Goal: Information Seeking & Learning: Understand process/instructions

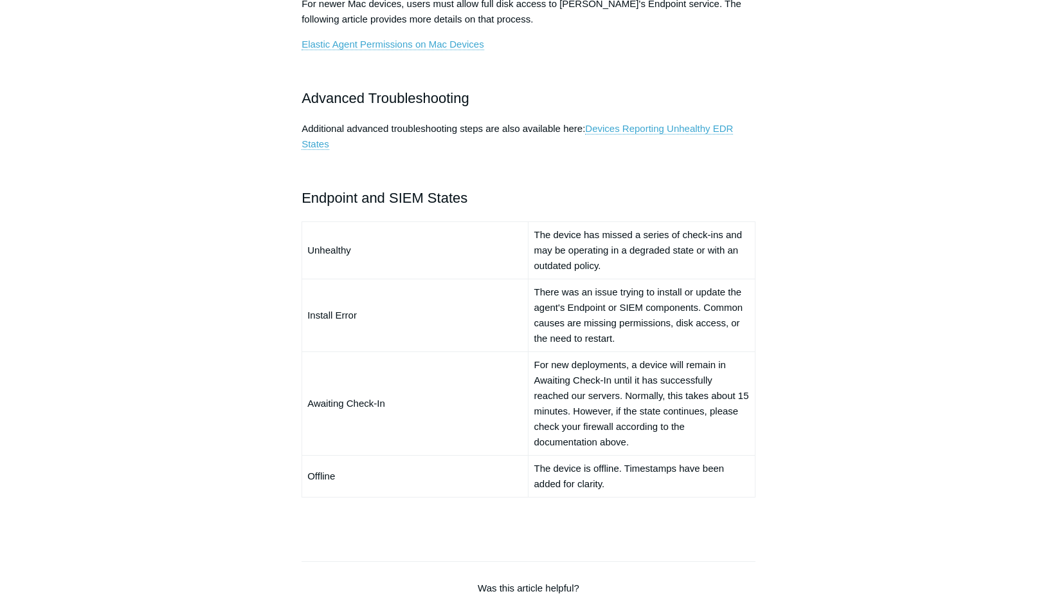
scroll to position [836, 0]
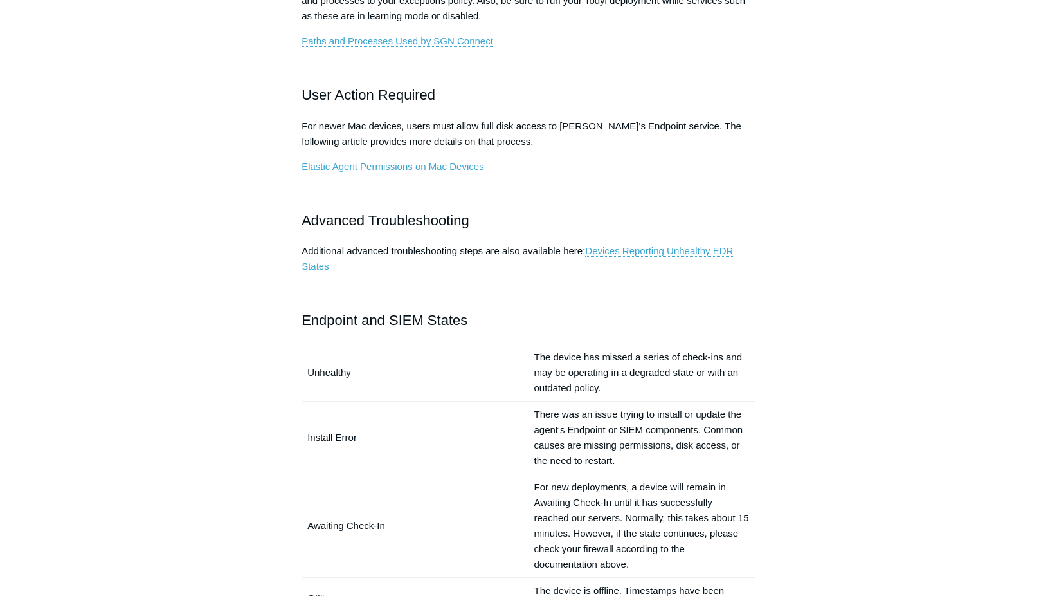
scroll to position [772, 0]
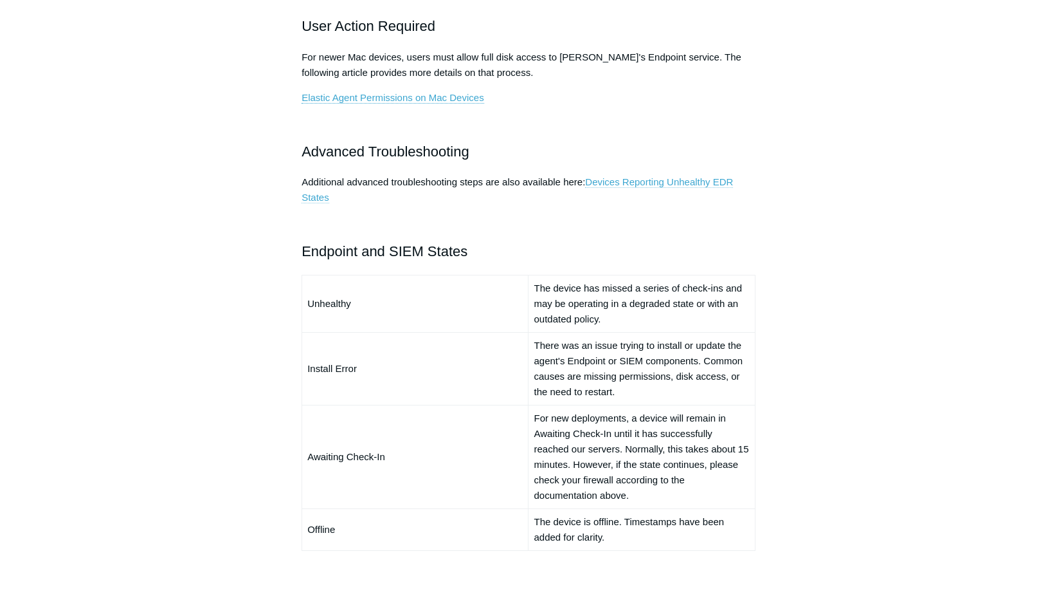
click at [610, 182] on link "Devices Reporting Unhealthy EDR States" at bounding box center [518, 189] width 432 height 27
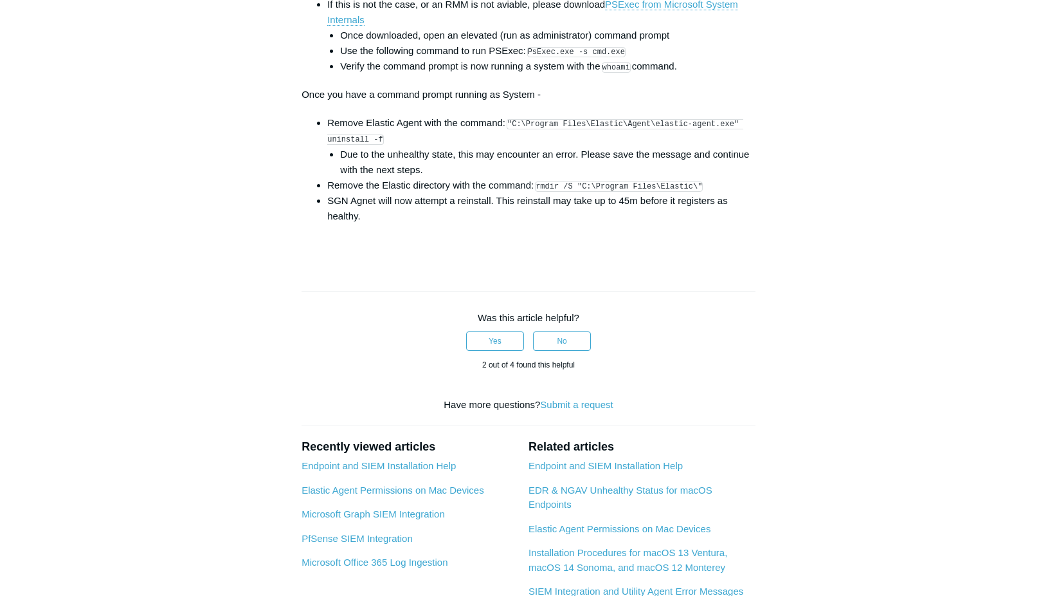
scroll to position [2058, 0]
